Goal: Task Accomplishment & Management: Complete application form

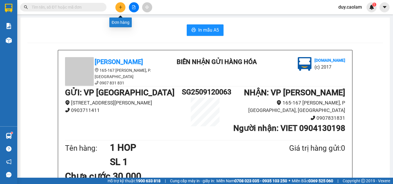
click at [122, 9] on button at bounding box center [120, 7] width 10 height 10
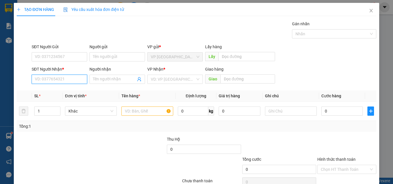
click at [65, 80] on input "SĐT Người Nhận *" at bounding box center [60, 79] width 56 height 9
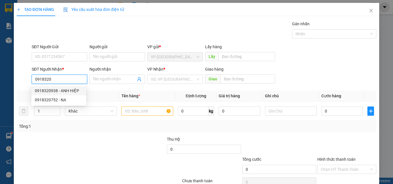
click at [65, 92] on div "0918320938 - ANH HIỆP" at bounding box center [59, 91] width 48 height 6
type input "0918320938"
type input "ANH HIỆP"
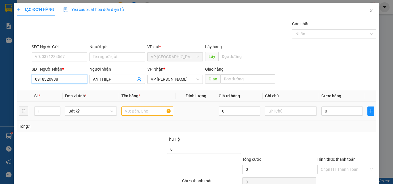
type input "0918320938"
click at [140, 113] on input "text" at bounding box center [147, 111] width 52 height 9
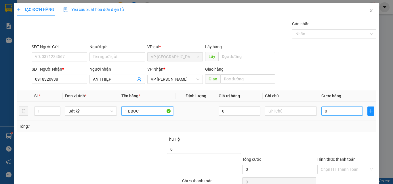
type input "1 BBOC"
click at [323, 114] on input "0" at bounding box center [341, 111] width 41 height 9
type input "3"
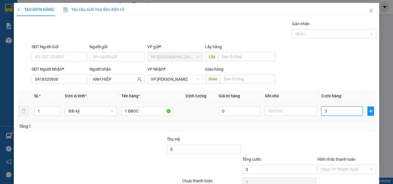
type input "30"
type input "300"
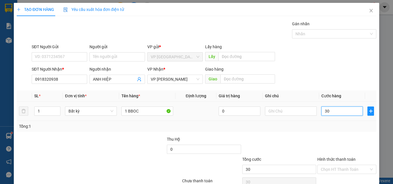
type input "300"
type input "3.000"
type input "30.000"
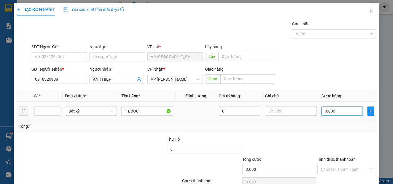
type input "30.000"
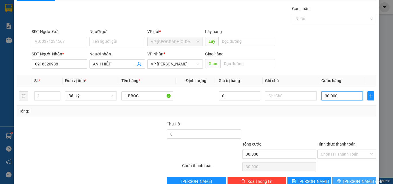
scroll to position [28, 0]
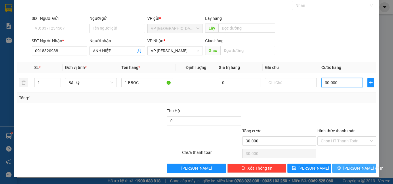
type input "30.000"
click at [347, 169] on span "[PERSON_NAME] và In" at bounding box center [363, 168] width 40 height 6
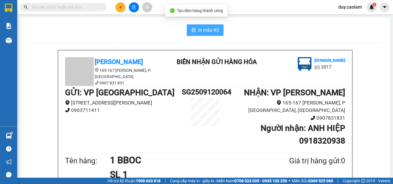
click at [205, 30] on span "In mẫu A5" at bounding box center [208, 29] width 21 height 7
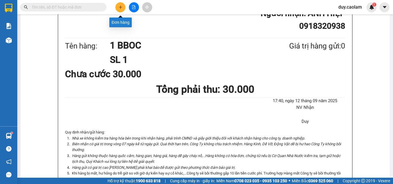
click at [119, 6] on icon "plus" at bounding box center [121, 7] width 4 height 4
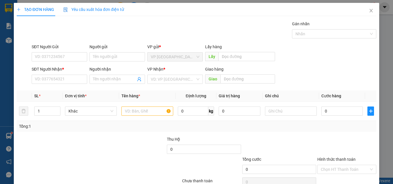
click at [65, 84] on div "SĐT Người Nhận * VD: 0377654321" at bounding box center [60, 76] width 56 height 20
click at [65, 78] on input "SĐT Người Nhận *" at bounding box center [60, 79] width 56 height 9
click at [67, 79] on input "664" at bounding box center [60, 79] width 56 height 9
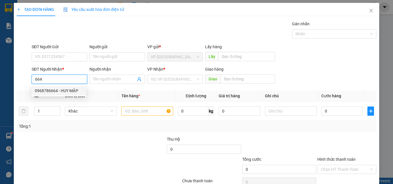
drag, startPoint x: 66, startPoint y: 89, endPoint x: 120, endPoint y: 96, distance: 54.4
click at [66, 89] on div "0968786664 - HUY MẬP" at bounding box center [59, 91] width 48 height 6
type input "0968786664"
type input "HUY MẬP"
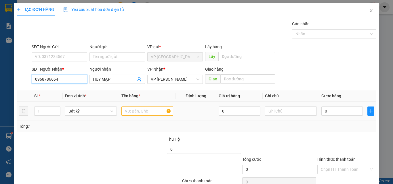
type input "0968786664"
click at [134, 110] on input "text" at bounding box center [147, 111] width 52 height 9
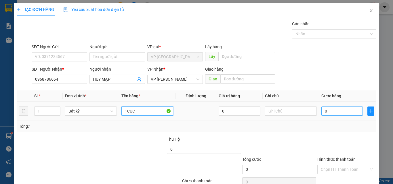
type input "1CUC"
click at [334, 110] on input "0" at bounding box center [341, 111] width 41 height 9
type input "3"
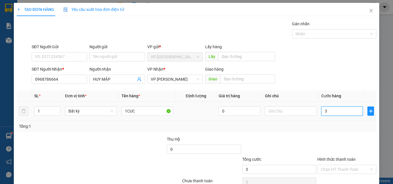
type input "0"
type input "04"
type input "4"
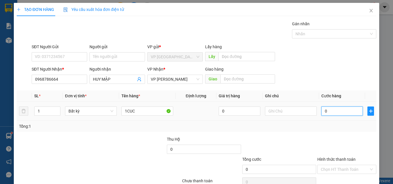
type input "4"
type input "040"
type input "40"
type input "0.400"
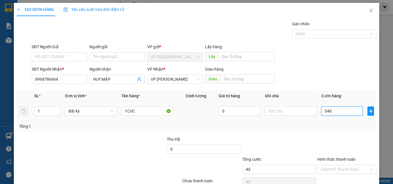
type input "400"
type input "04.000"
type input "4.000"
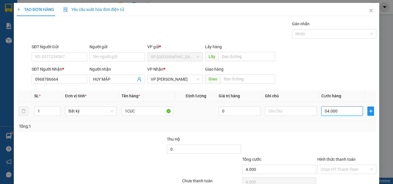
type input "040.000"
type input "40.000"
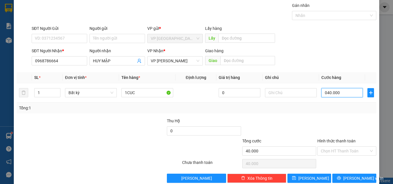
scroll to position [28, 0]
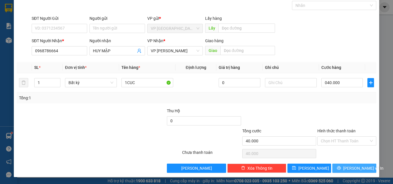
type input "40.000"
click at [338, 167] on button "[PERSON_NAME] và In" at bounding box center [354, 168] width 44 height 9
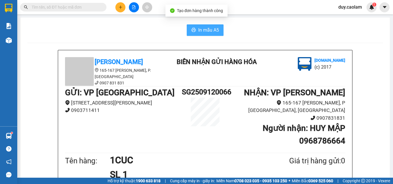
click at [207, 30] on span "In mẫu A5" at bounding box center [208, 29] width 21 height 7
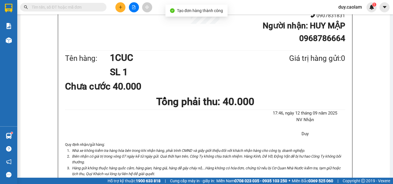
scroll to position [115, 0]
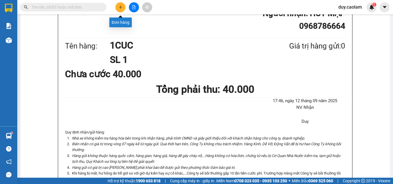
click at [121, 8] on icon "plus" at bounding box center [120, 6] width 0 height 3
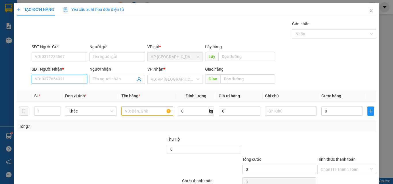
click at [62, 78] on input "SĐT Người Nhận *" at bounding box center [60, 79] width 56 height 9
click at [61, 79] on input "215" at bounding box center [60, 79] width 56 height 9
click at [66, 80] on input "215" at bounding box center [60, 79] width 56 height 9
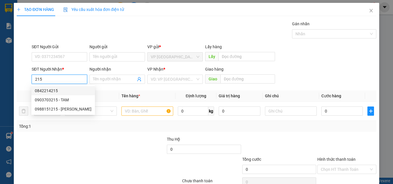
drag, startPoint x: 56, startPoint y: 91, endPoint x: 60, endPoint y: 91, distance: 4.3
click at [55, 91] on div "0842214215" at bounding box center [63, 91] width 57 height 6
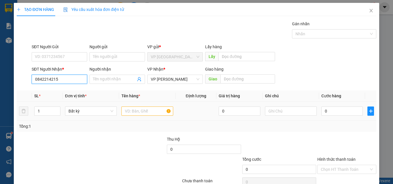
type input "0842214215"
click at [145, 114] on input "text" at bounding box center [147, 111] width 52 height 9
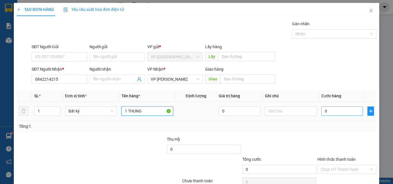
type input "1 THUNG"
click at [335, 111] on input "0" at bounding box center [341, 111] width 41 height 9
type input "4"
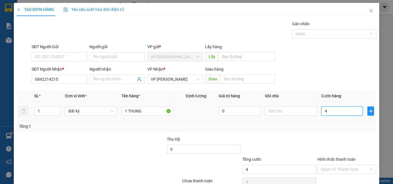
type input "40"
type input "400"
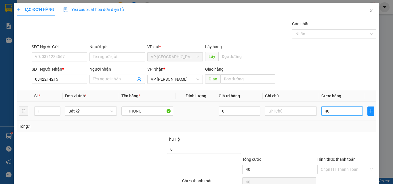
type input "400"
type input "4.000"
type input "40.000"
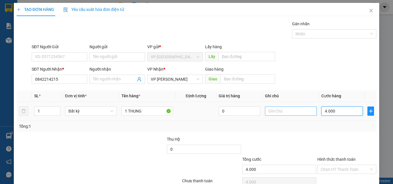
type input "40.000"
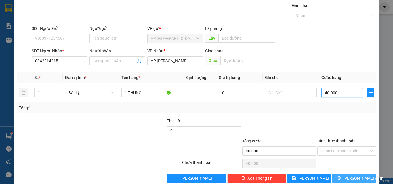
scroll to position [28, 0]
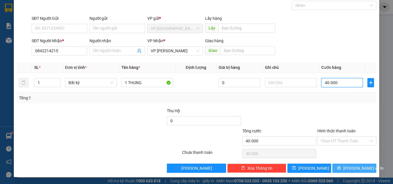
type input "40.000"
click at [347, 167] on span "[PERSON_NAME] và In" at bounding box center [363, 168] width 40 height 6
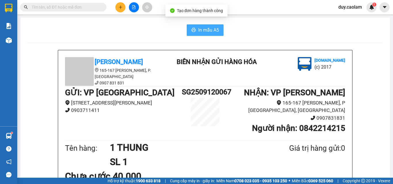
drag, startPoint x: 201, startPoint y: 33, endPoint x: 205, endPoint y: 29, distance: 5.8
click at [201, 33] on span "In mẫu A5" at bounding box center [208, 29] width 21 height 7
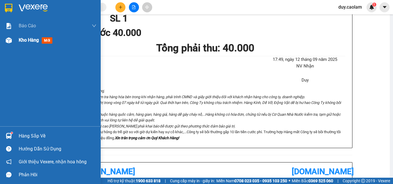
click at [17, 44] on div "Kho hàng mới" at bounding box center [50, 40] width 101 height 14
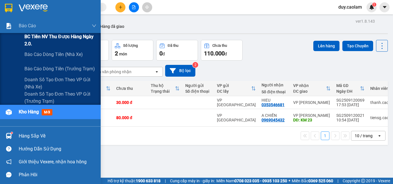
click at [47, 41] on span "BC Tiền NV thu được hàng ngày 2.0." at bounding box center [60, 40] width 72 height 14
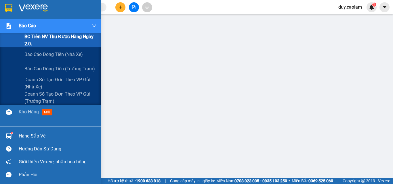
click at [35, 24] on span "Báo cáo" at bounding box center [27, 25] width 17 height 7
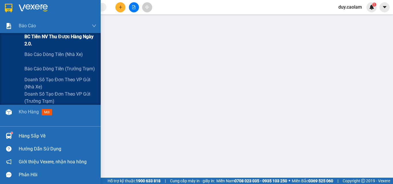
click at [33, 39] on span "BC Tiền NV thu được hàng ngày 2.0." at bounding box center [60, 40] width 72 height 14
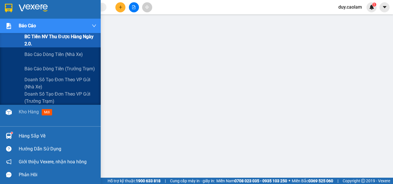
click at [33, 39] on span "BC Tiền NV thu được hàng ngày 2.0." at bounding box center [60, 40] width 72 height 14
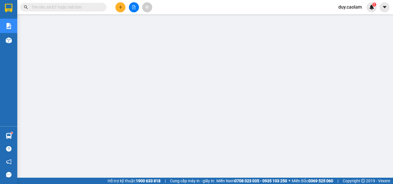
scroll to position [15, 0]
